Goal: Task Accomplishment & Management: Use online tool/utility

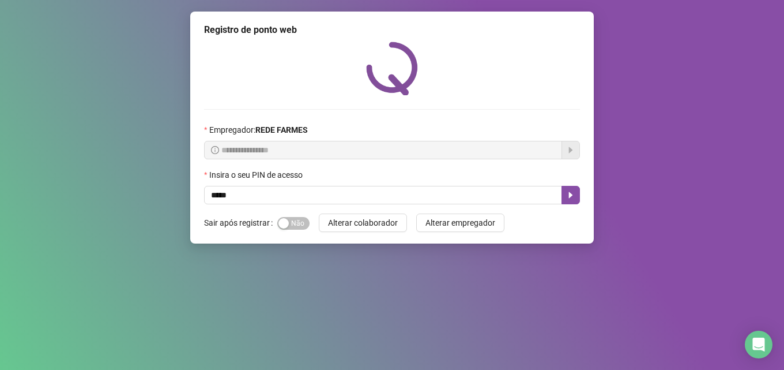
type input "*****"
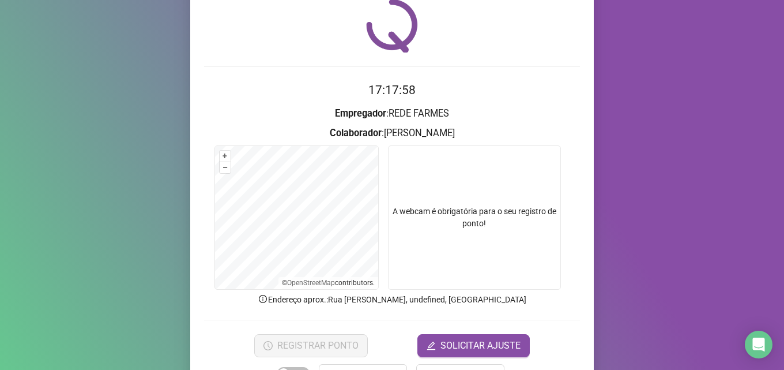
scroll to position [81, 0]
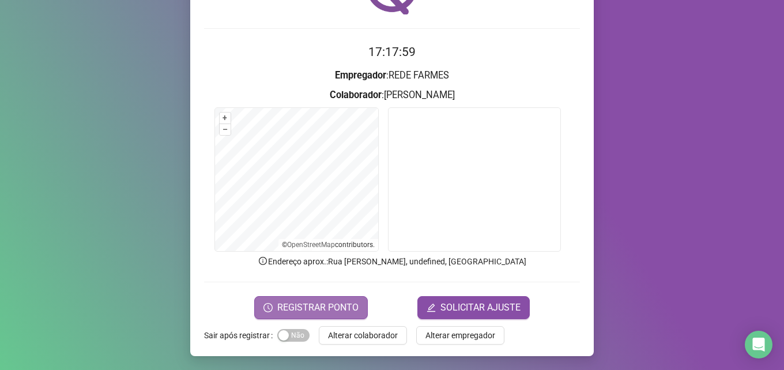
click at [331, 307] on span "REGISTRAR PONTO" at bounding box center [317, 308] width 81 height 14
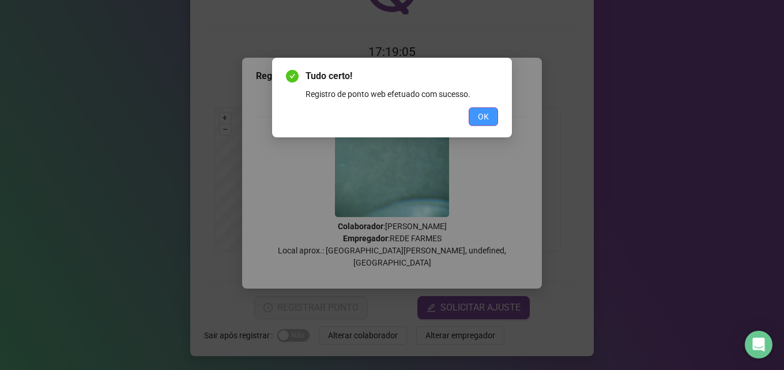
click at [489, 109] on button "OK" at bounding box center [483, 116] width 29 height 18
click at [489, 109] on div "Tudo certo! Registro de ponto web efetuado com sucesso. OK" at bounding box center [392, 185] width 784 height 370
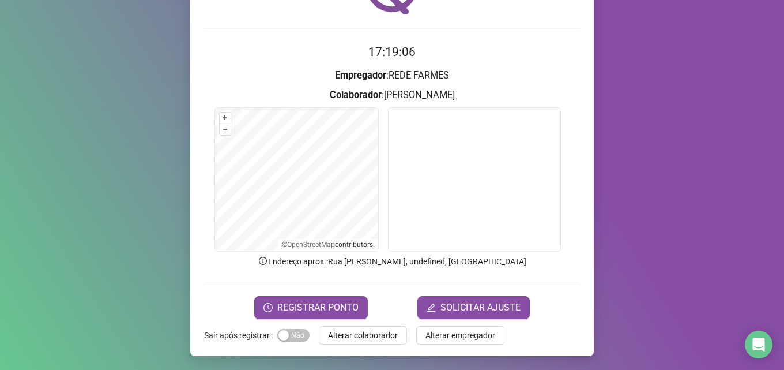
click at [291, 369] on div "Registro de ponto web 17:19:06 Empregador : REDE FARMES Colaborador : [PERSON_N…" at bounding box center [392, 185] width 784 height 370
click at [366, 337] on span "Alterar colaborador" at bounding box center [363, 335] width 70 height 13
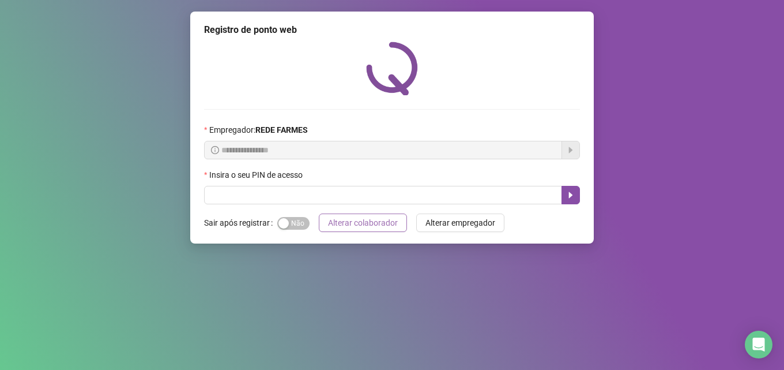
scroll to position [0, 0]
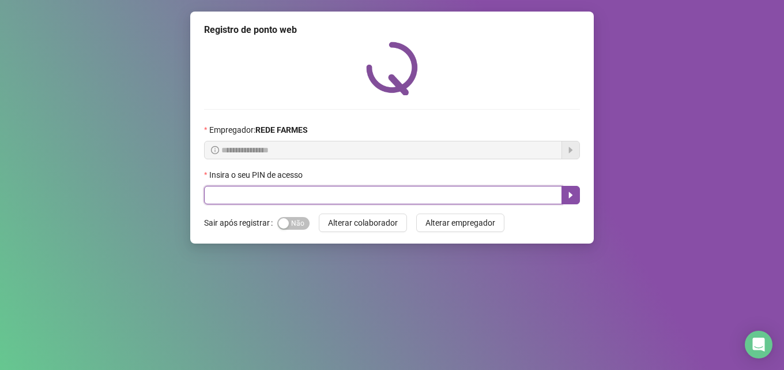
click at [374, 200] on input "text" at bounding box center [383, 195] width 358 height 18
type input "*****"
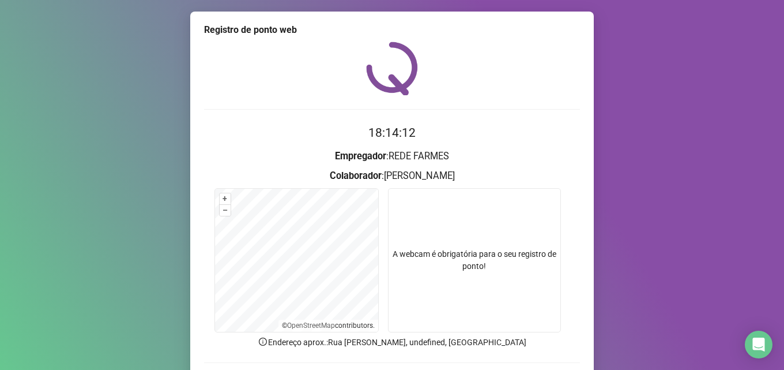
scroll to position [81, 0]
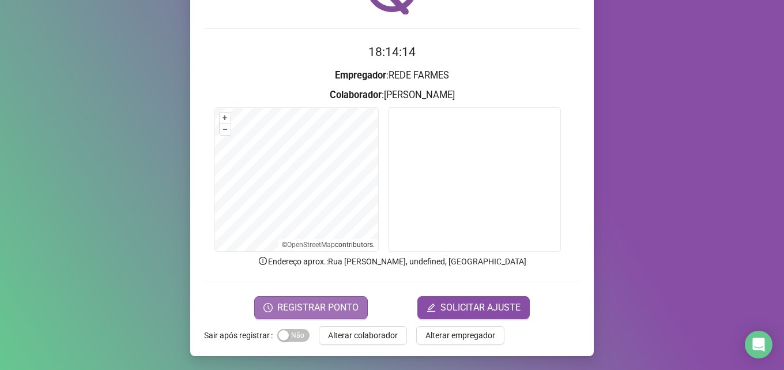
click at [311, 308] on span "REGISTRAR PONTO" at bounding box center [317, 308] width 81 height 14
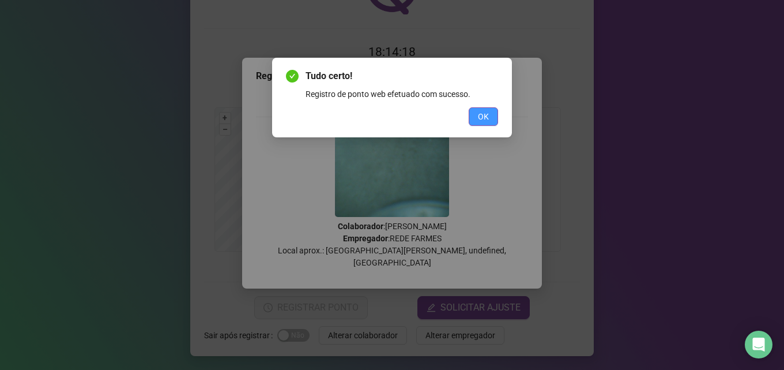
click at [482, 112] on span "OK" at bounding box center [483, 116] width 11 height 13
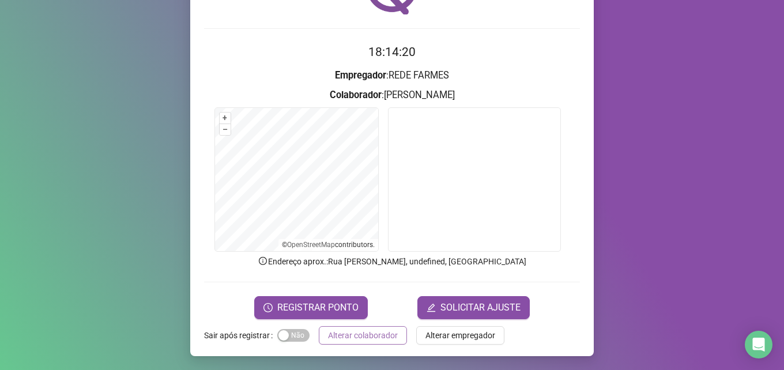
click at [359, 329] on span "Alterar colaborador" at bounding box center [363, 335] width 70 height 13
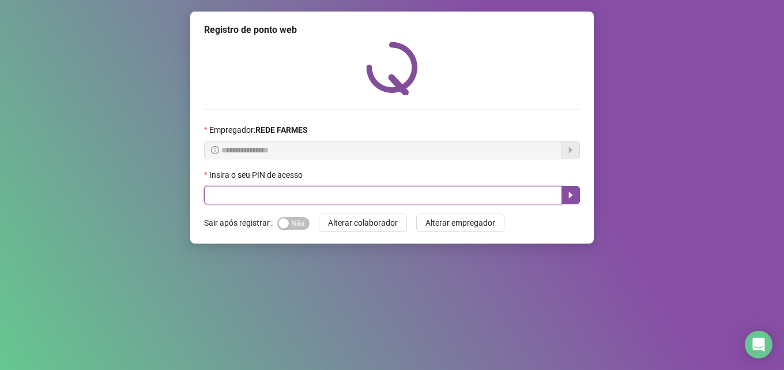
click at [279, 190] on input "text" at bounding box center [383, 195] width 358 height 18
type input "*****"
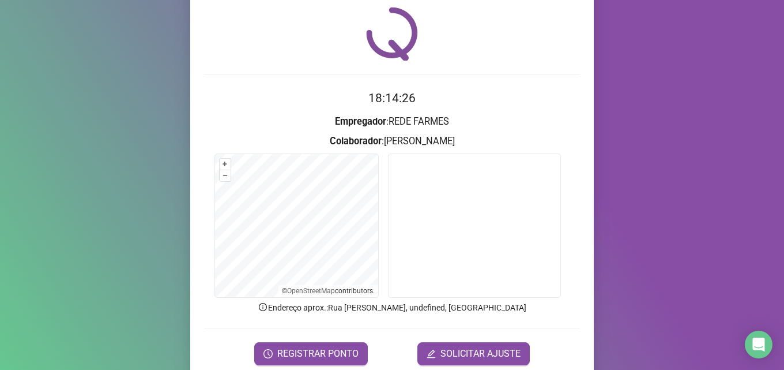
scroll to position [81, 0]
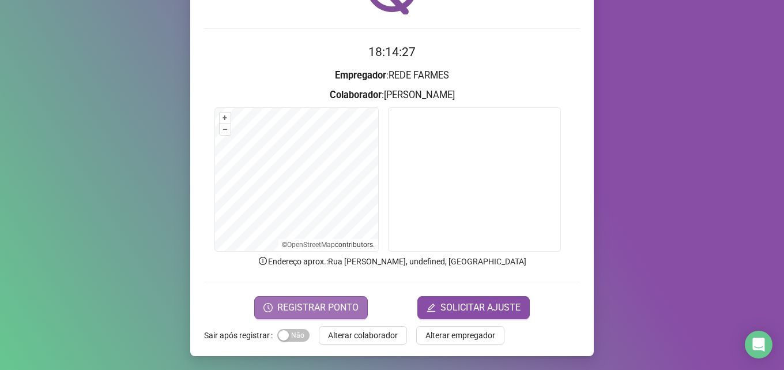
click at [319, 306] on span "REGISTRAR PONTO" at bounding box center [317, 308] width 81 height 14
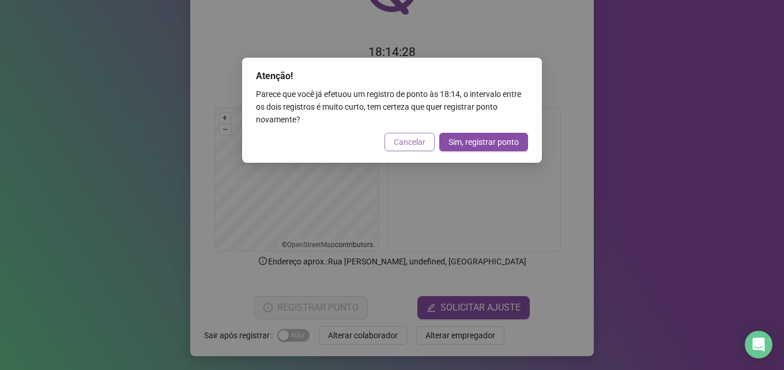
click at [409, 137] on span "Cancelar" at bounding box center [410, 142] width 32 height 13
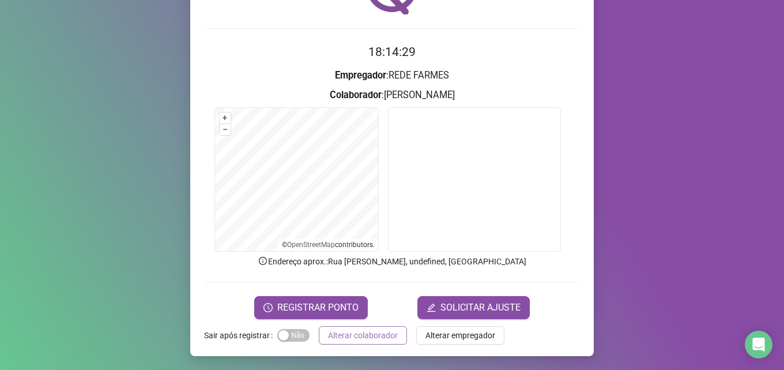
click at [346, 333] on span "Alterar colaborador" at bounding box center [363, 335] width 70 height 13
